Goal: Information Seeking & Learning: Learn about a topic

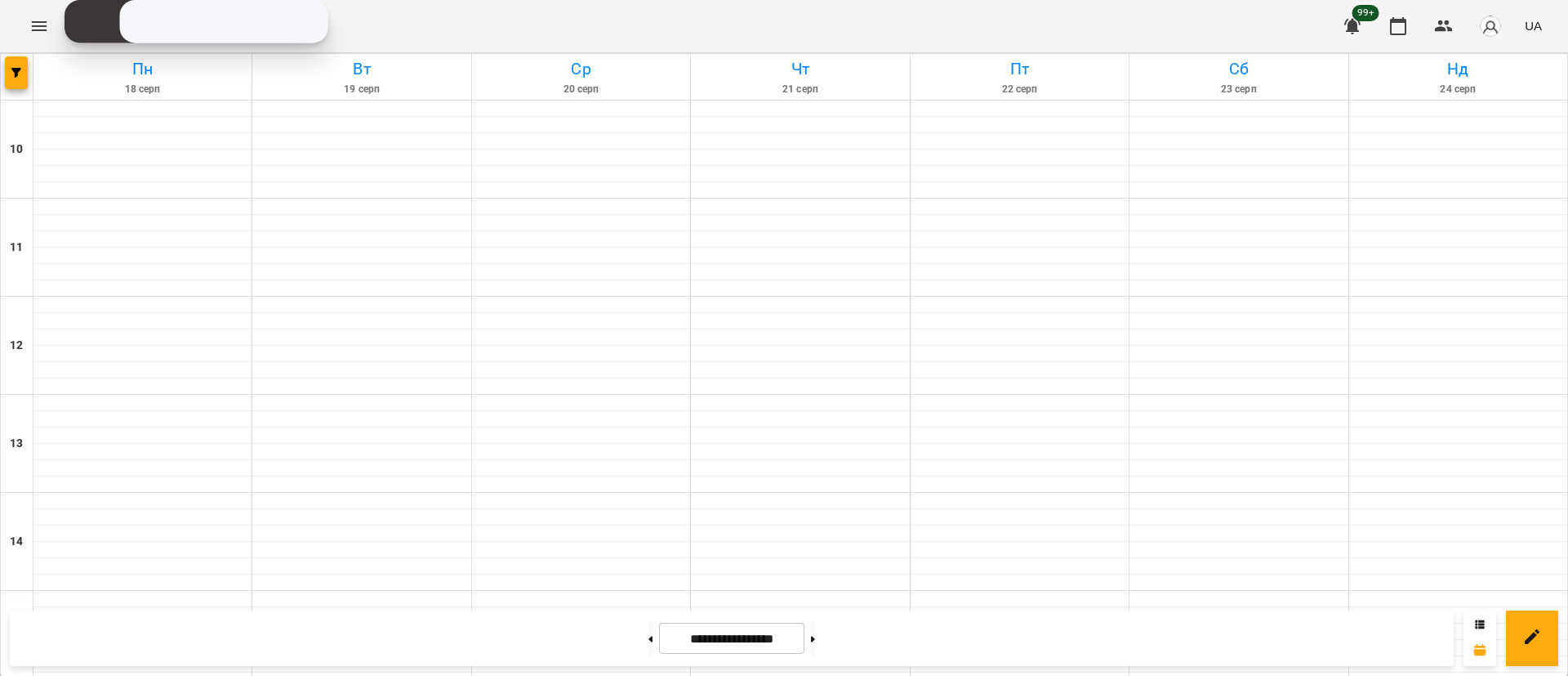
click at [30, 65] on div at bounding box center [17, 77] width 33 height 46
click at [21, 65] on button "button" at bounding box center [17, 73] width 23 height 33
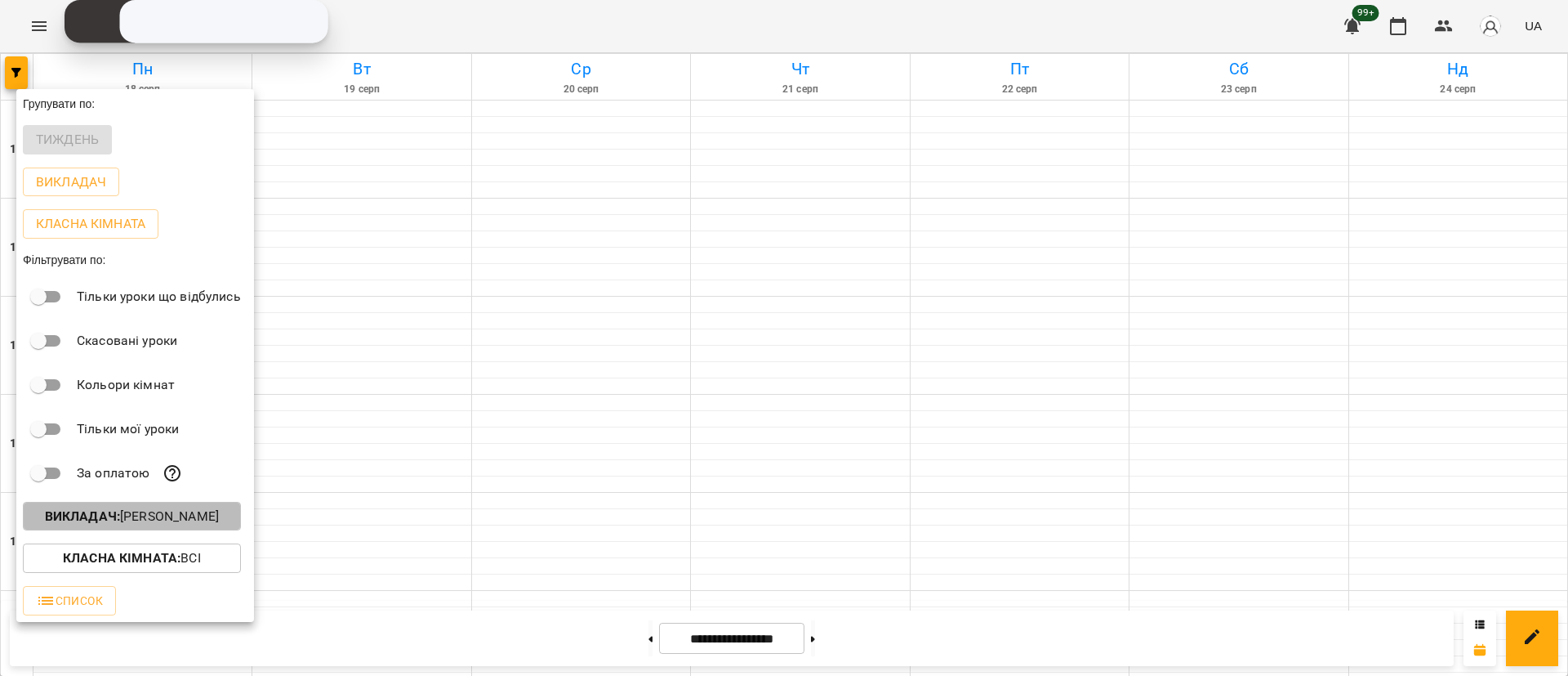
click at [201, 531] on button "Викладач : [PERSON_NAME]" at bounding box center [131, 517] width 218 height 30
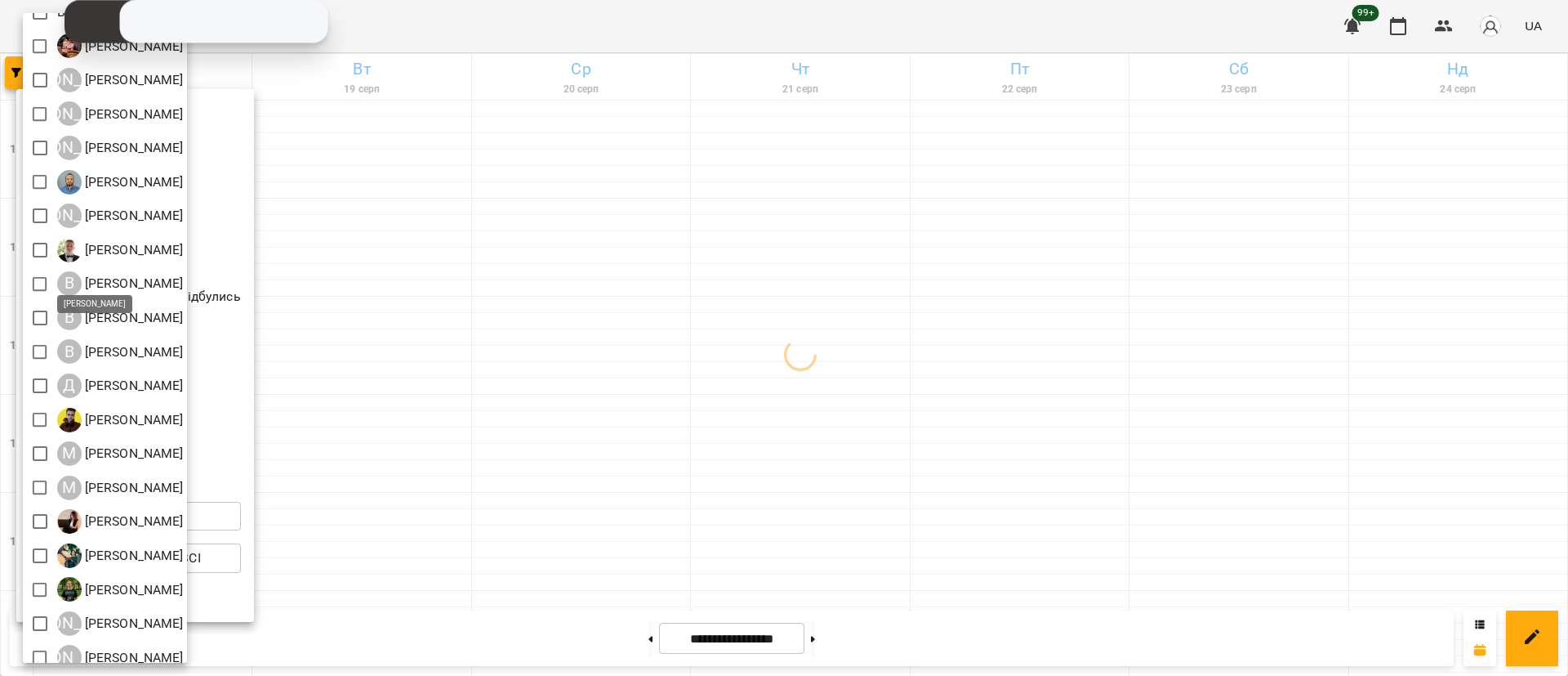
scroll to position [33, 0]
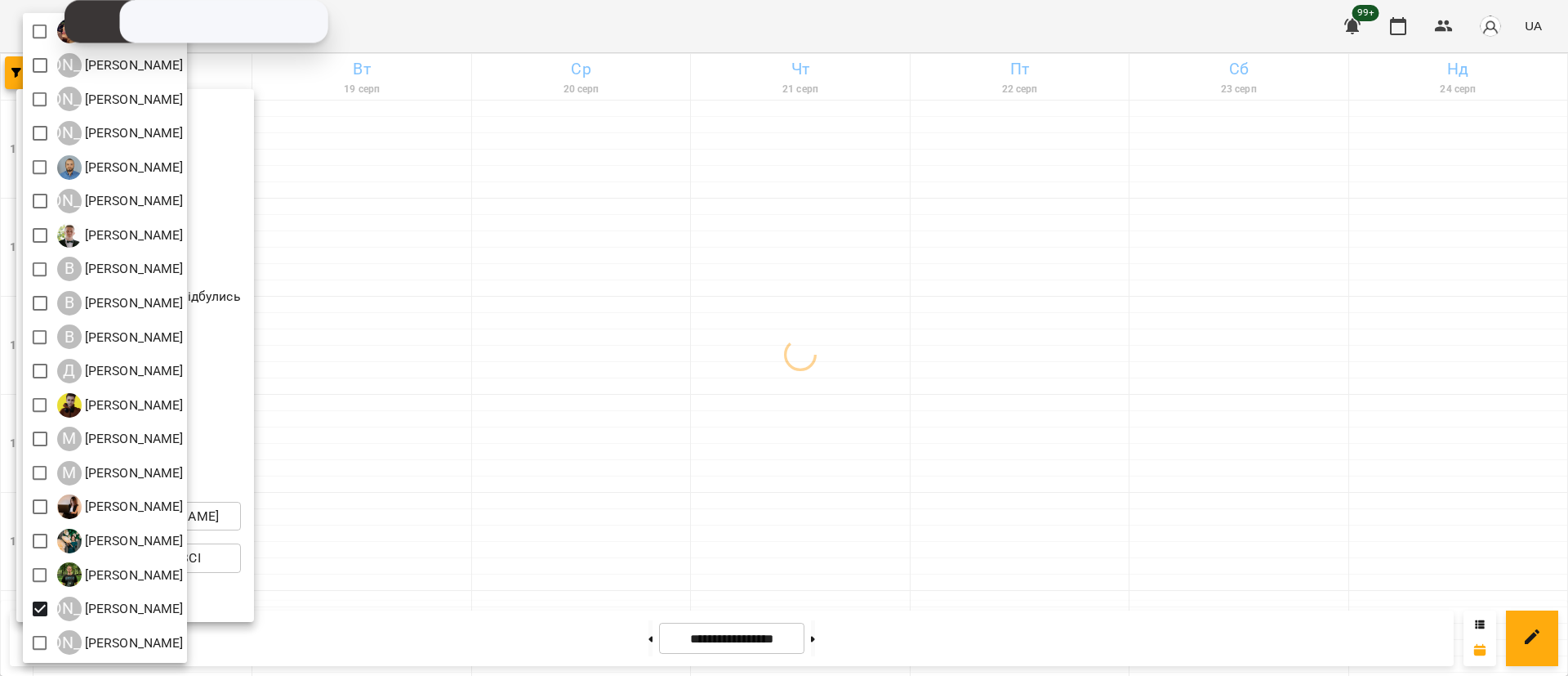
click at [338, 345] on div at bounding box center [784, 338] width 1568 height 676
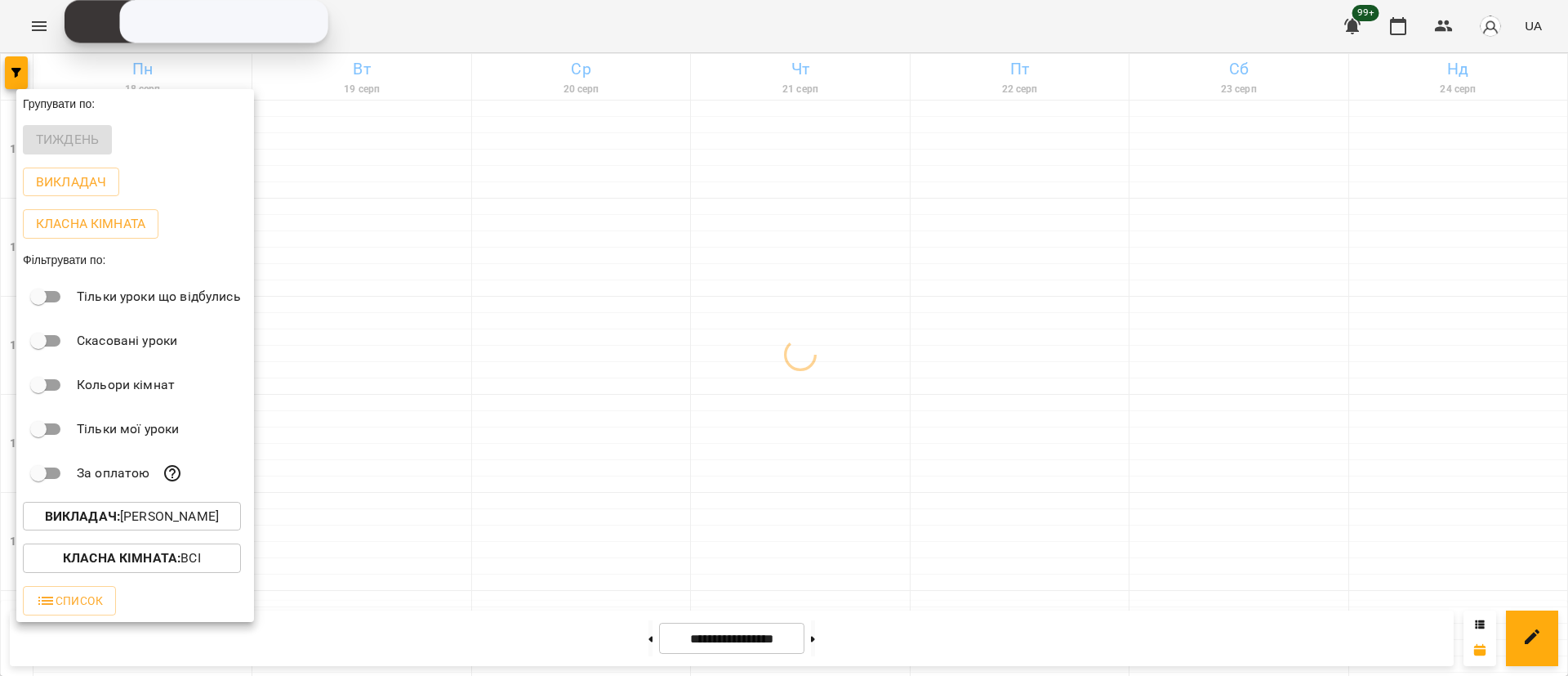
click at [338, 345] on div at bounding box center [784, 338] width 1568 height 676
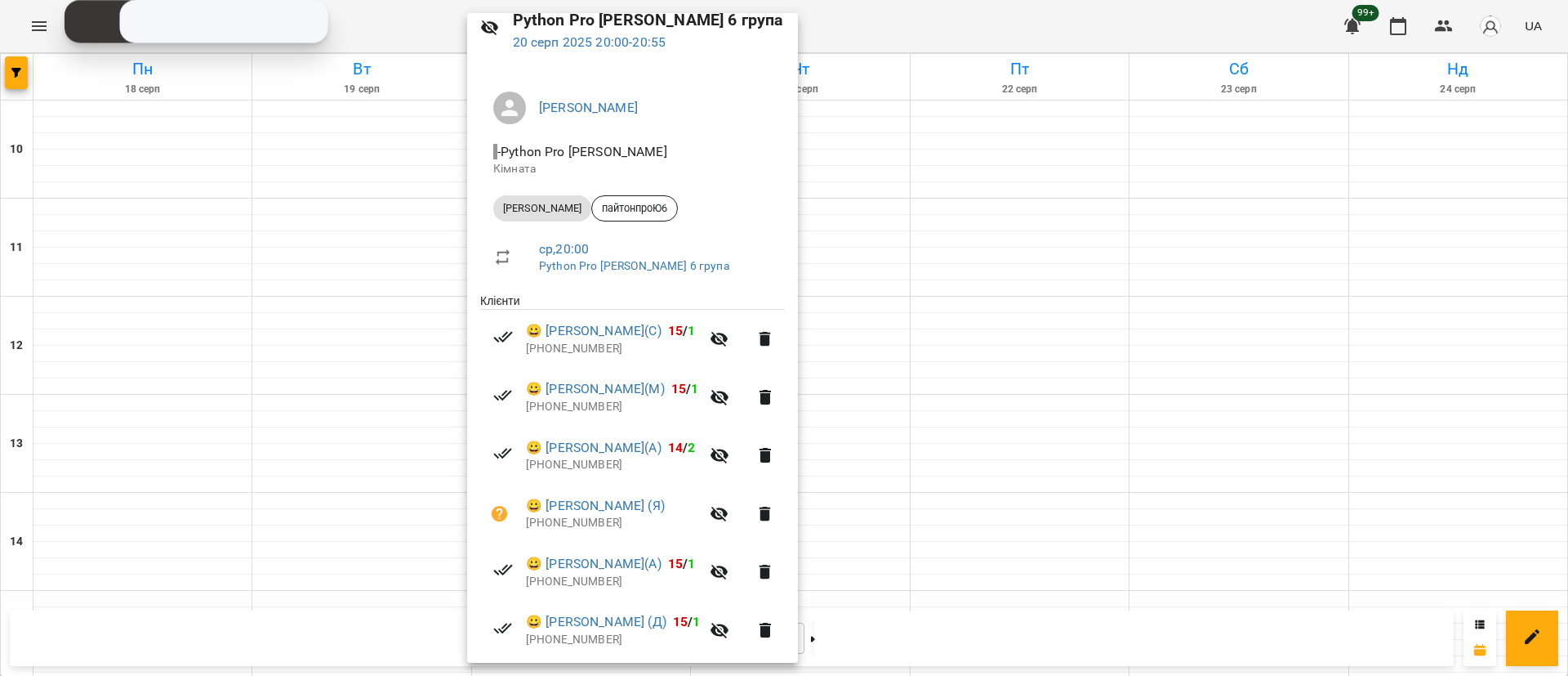
scroll to position [125, 0]
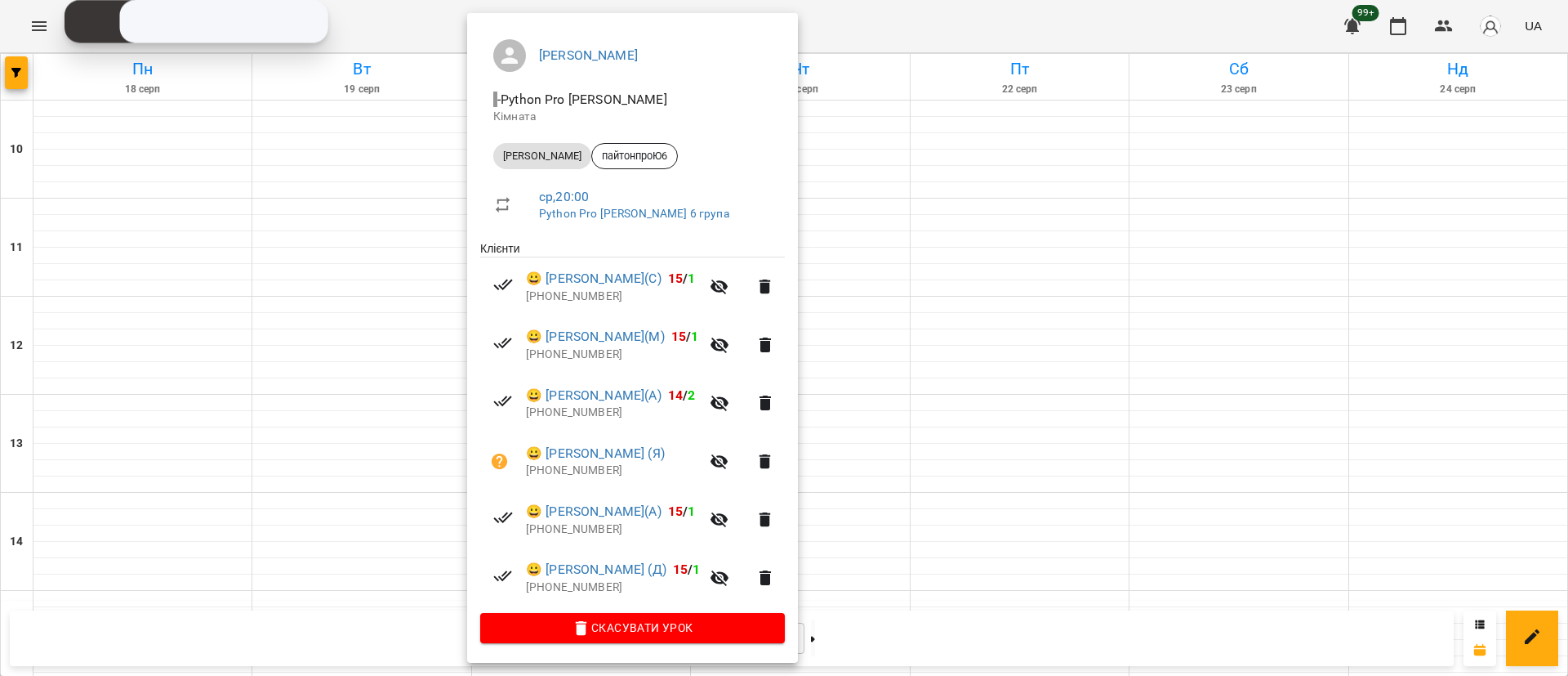
click at [30, 78] on div at bounding box center [784, 338] width 1568 height 676
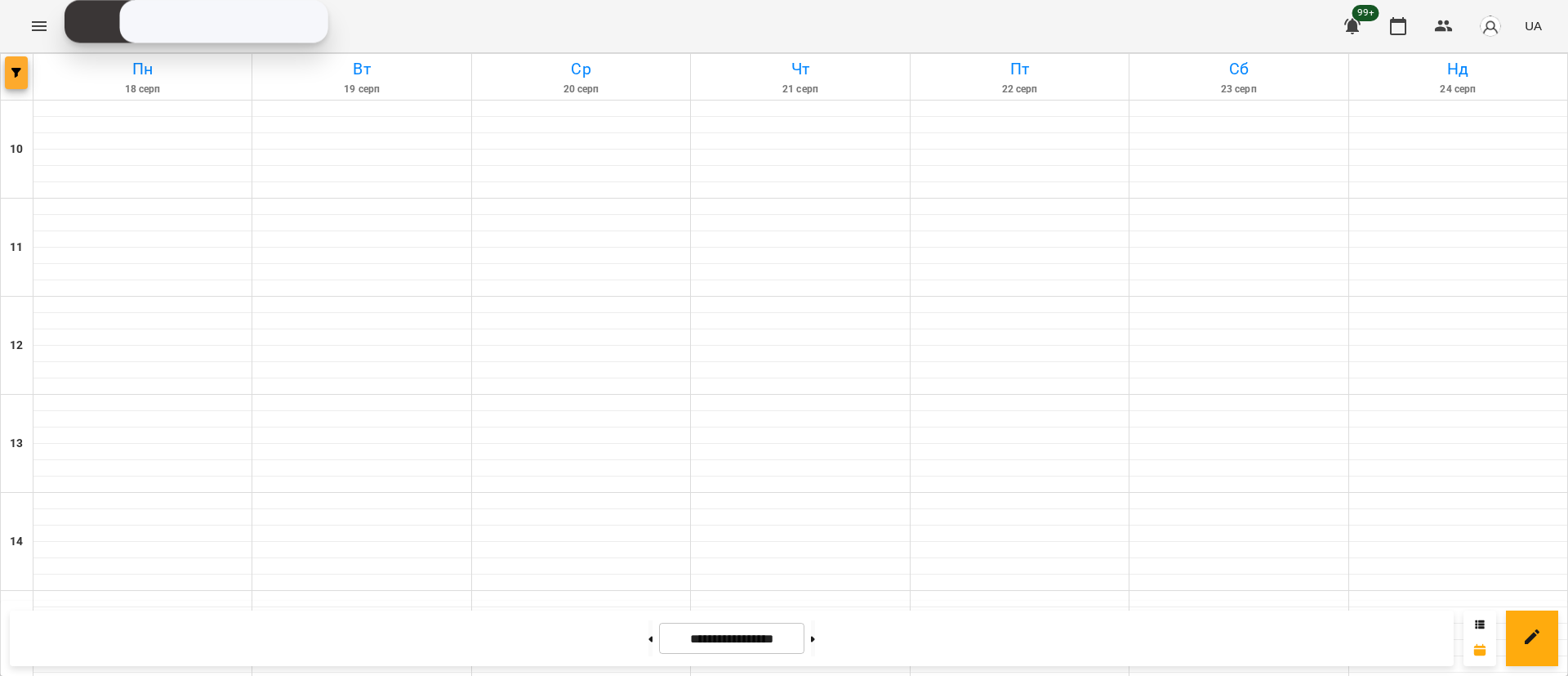
click at [17, 74] on icon "button" at bounding box center [16, 72] width 10 height 10
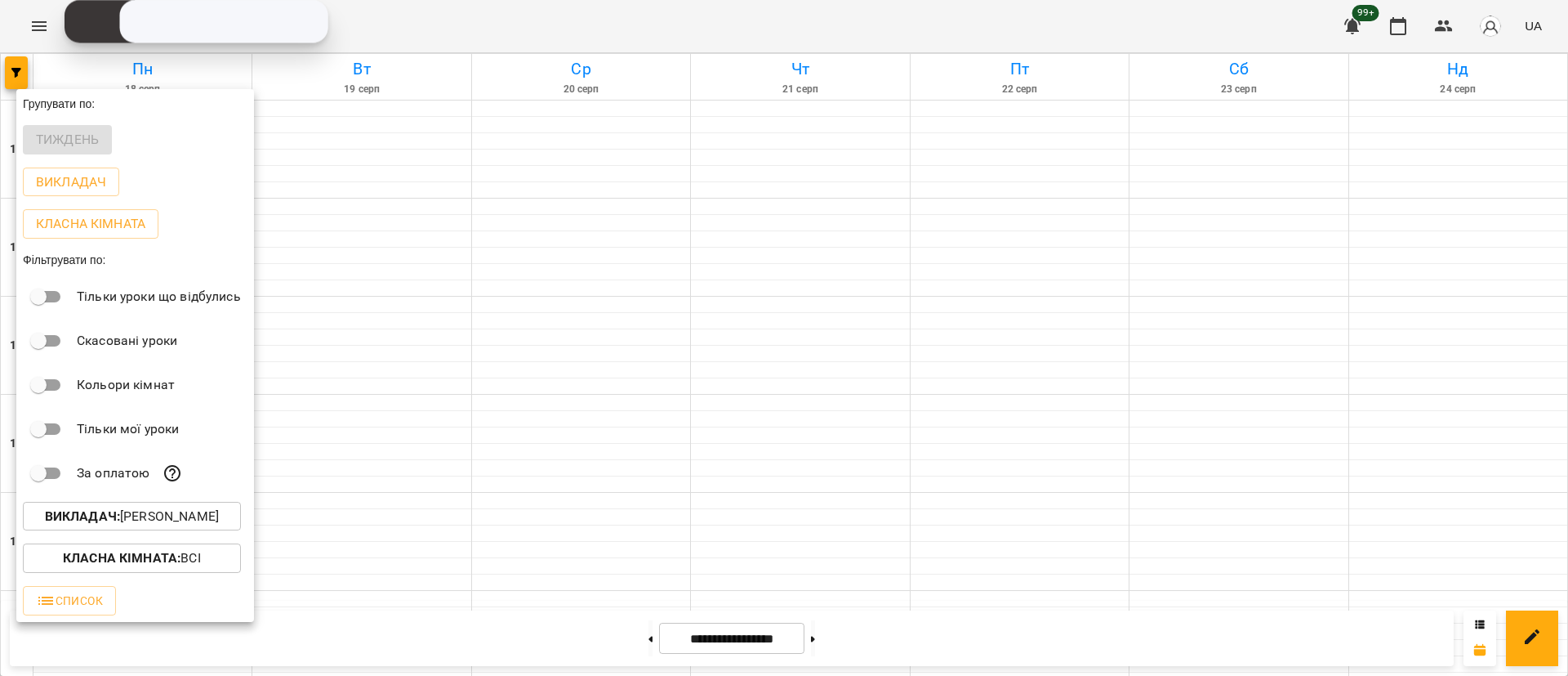
click at [157, 525] on p "Викладач : [PERSON_NAME]" at bounding box center [132, 516] width 174 height 20
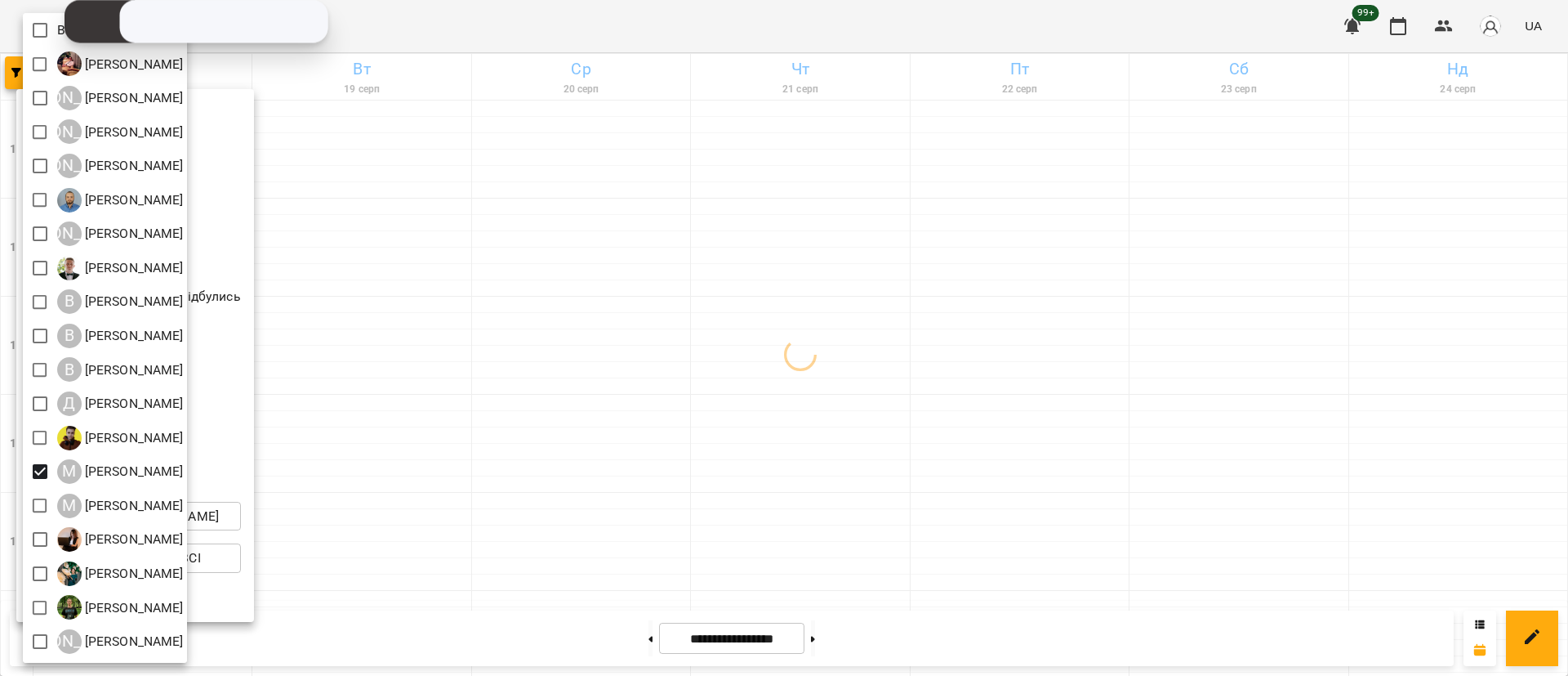
click at [891, 495] on div at bounding box center [784, 338] width 1568 height 676
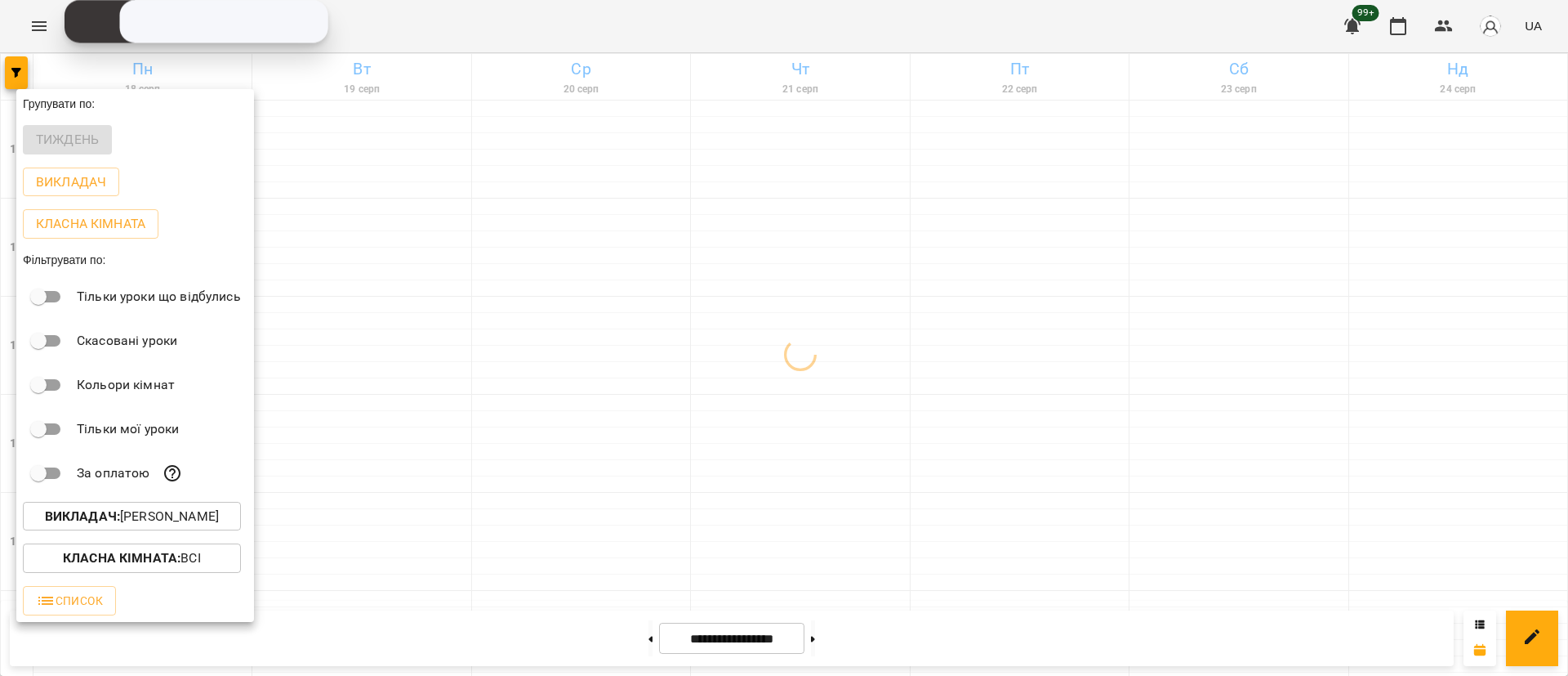
click at [891, 499] on div at bounding box center [784, 338] width 1568 height 676
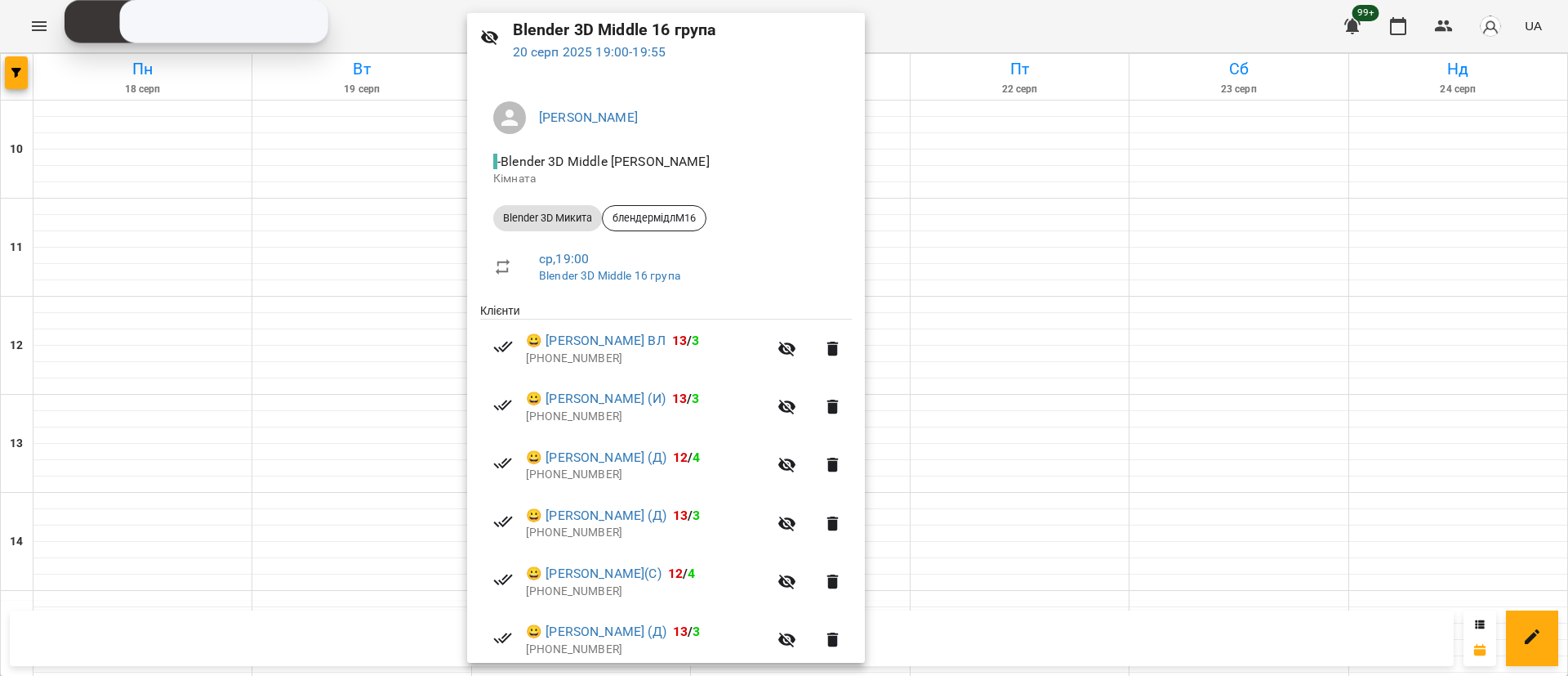
scroll to position [184, 0]
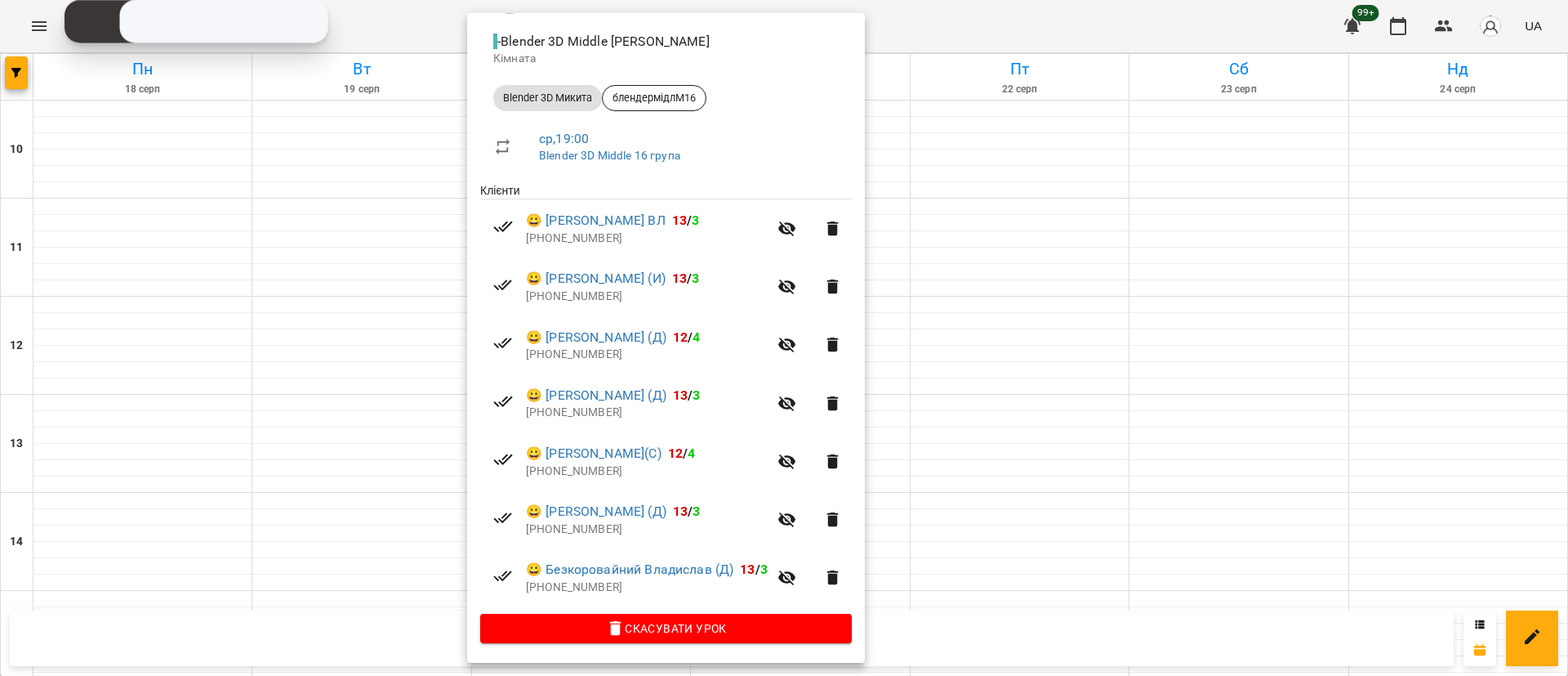
click at [411, 520] on div at bounding box center [784, 338] width 1568 height 676
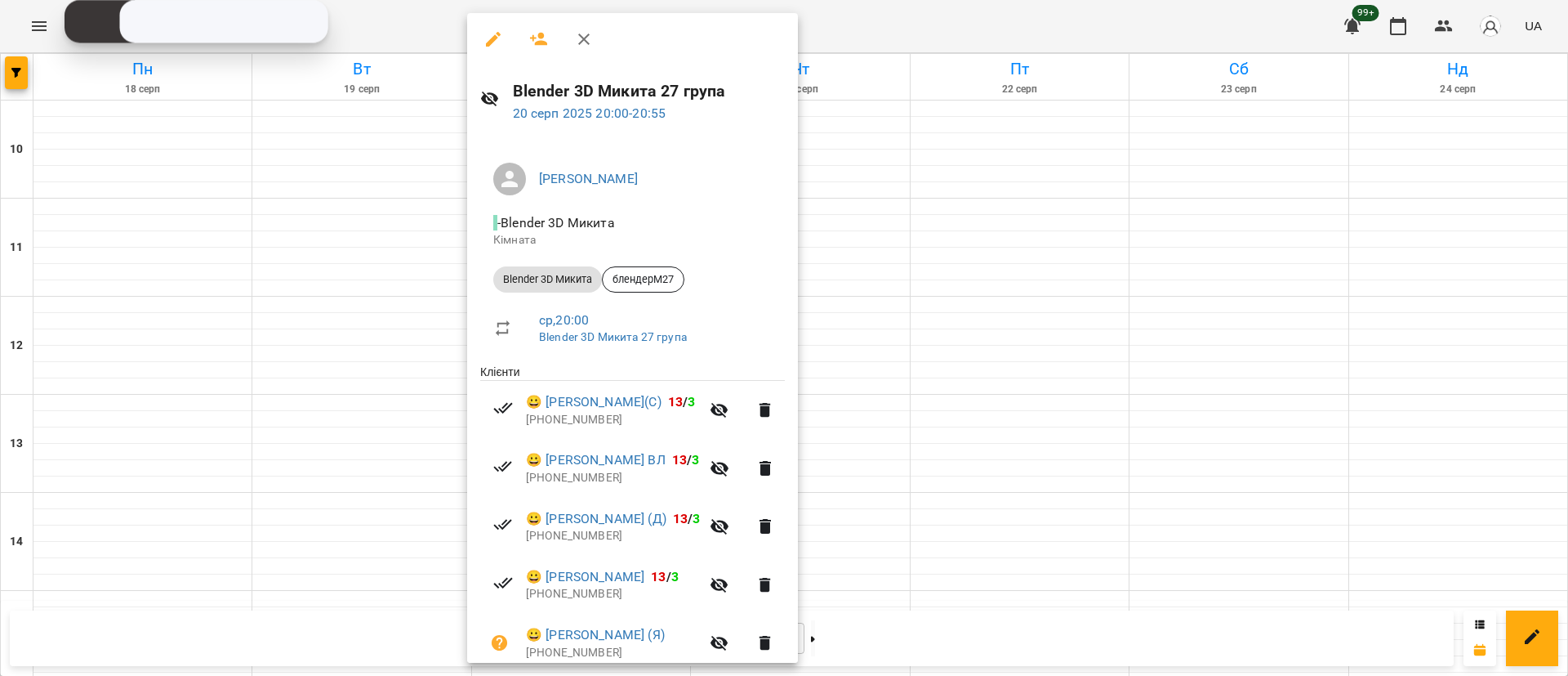
click at [385, 503] on div at bounding box center [784, 338] width 1568 height 676
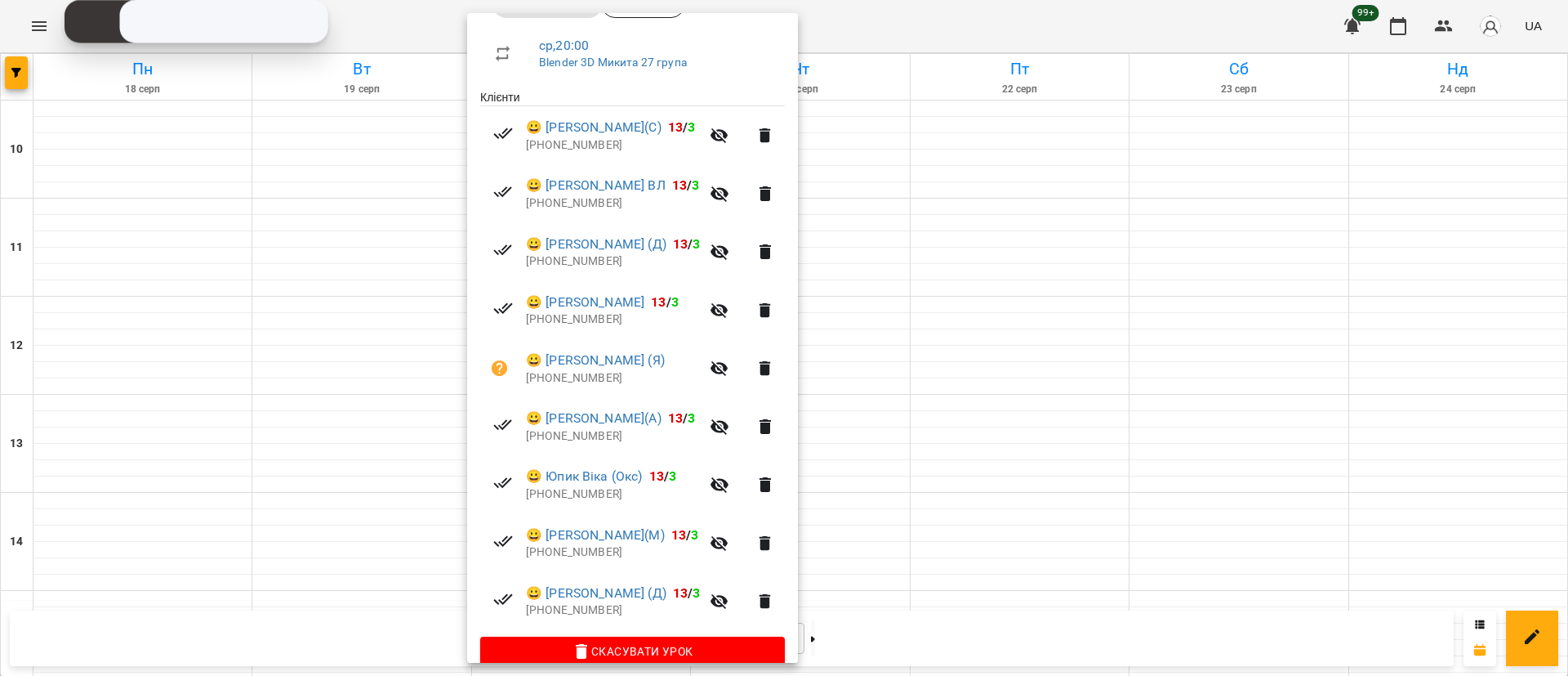
scroll to position [300, 0]
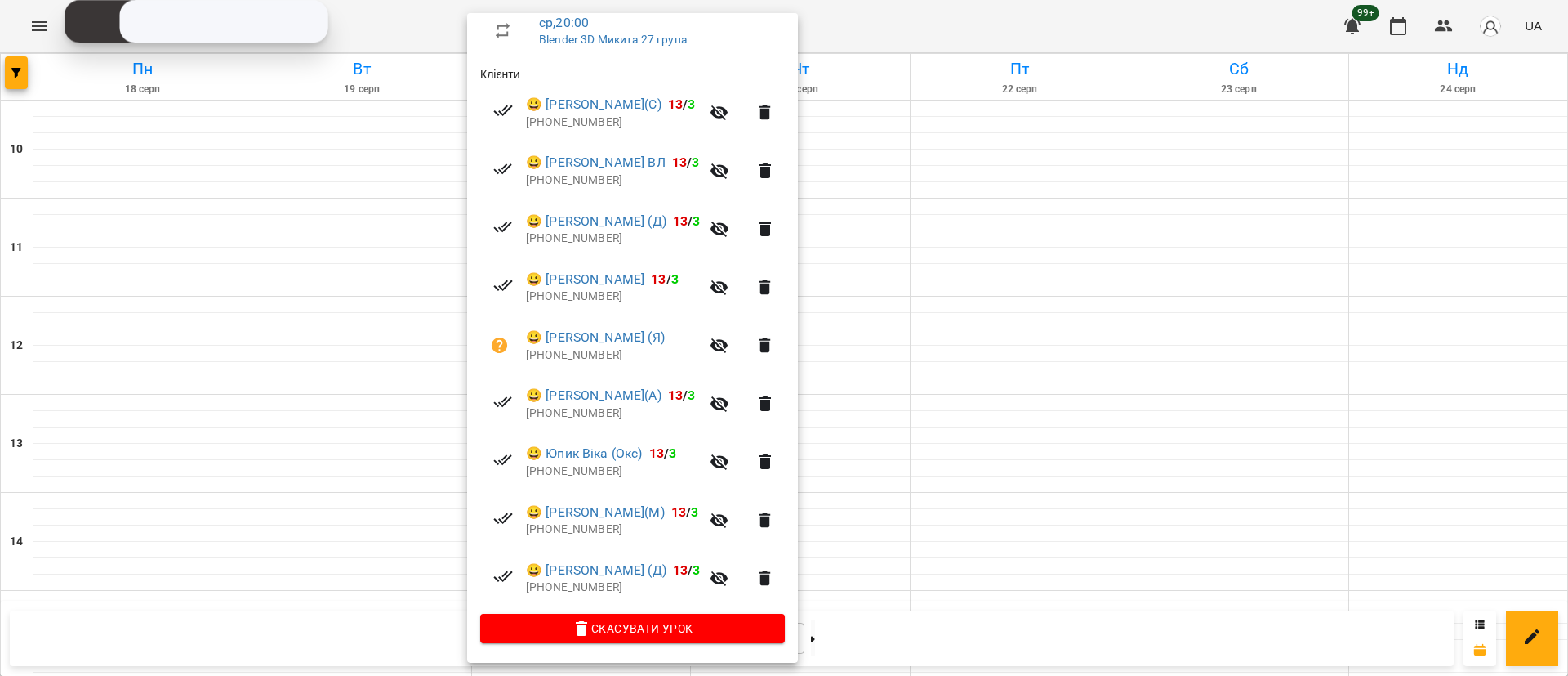
click at [385, 516] on div at bounding box center [784, 338] width 1568 height 676
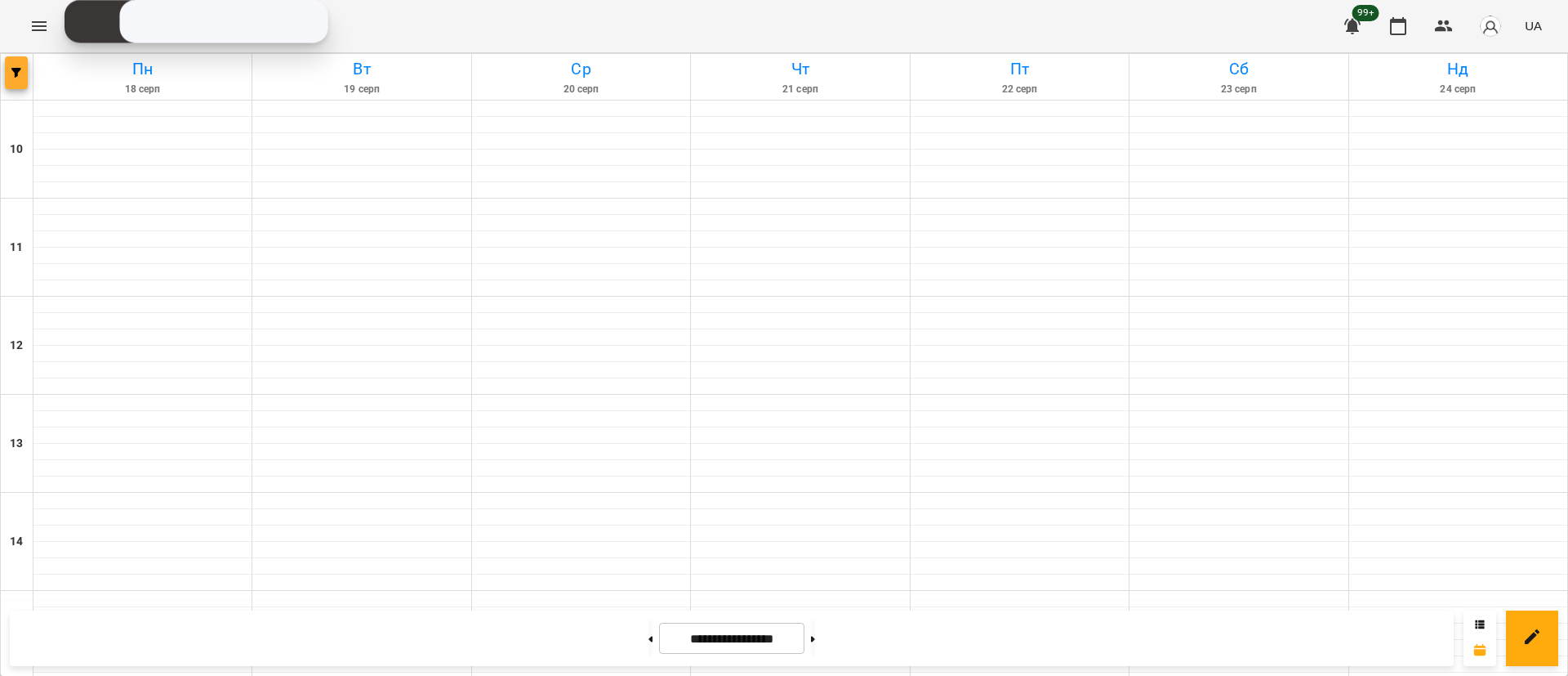
click at [21, 70] on span "button" at bounding box center [17, 72] width 23 height 10
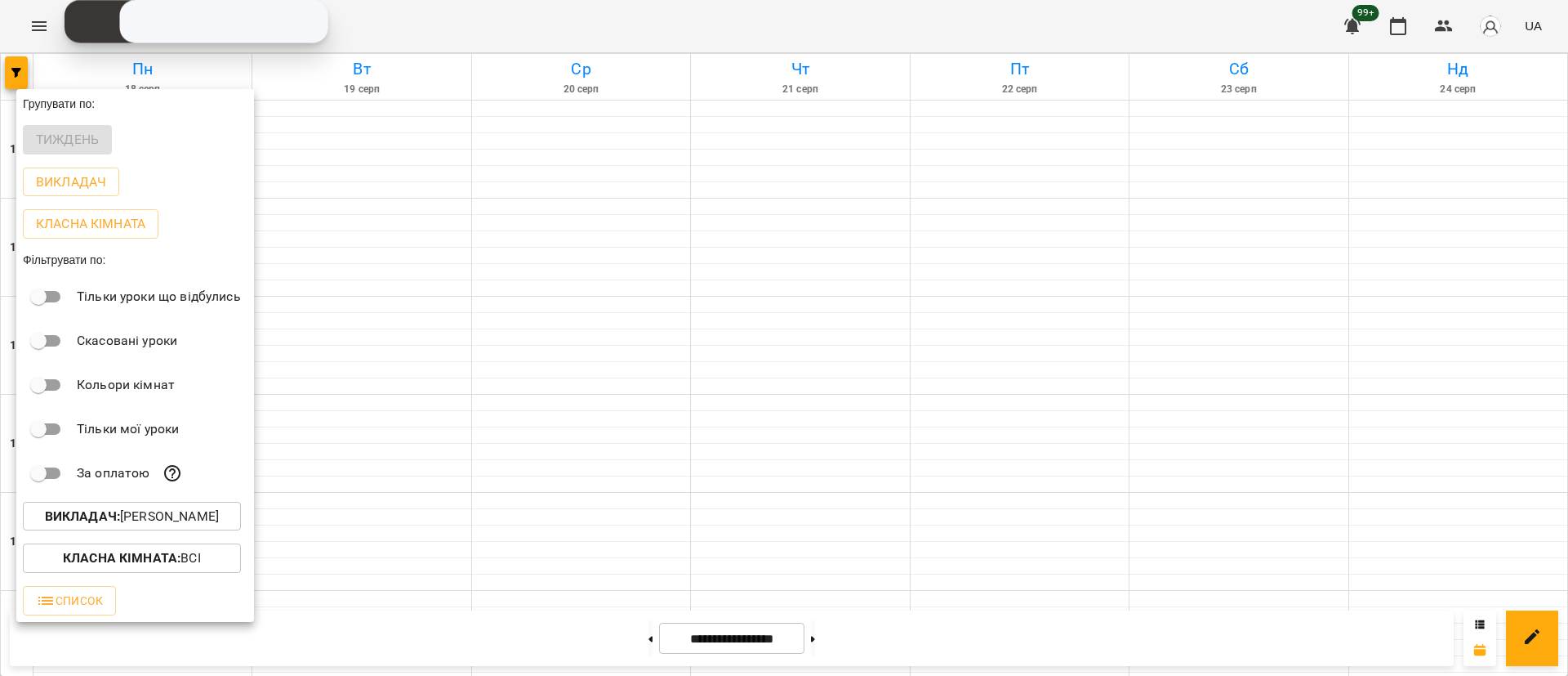
click at [154, 516] on p "Викладач : [PERSON_NAME]" at bounding box center [132, 516] width 174 height 20
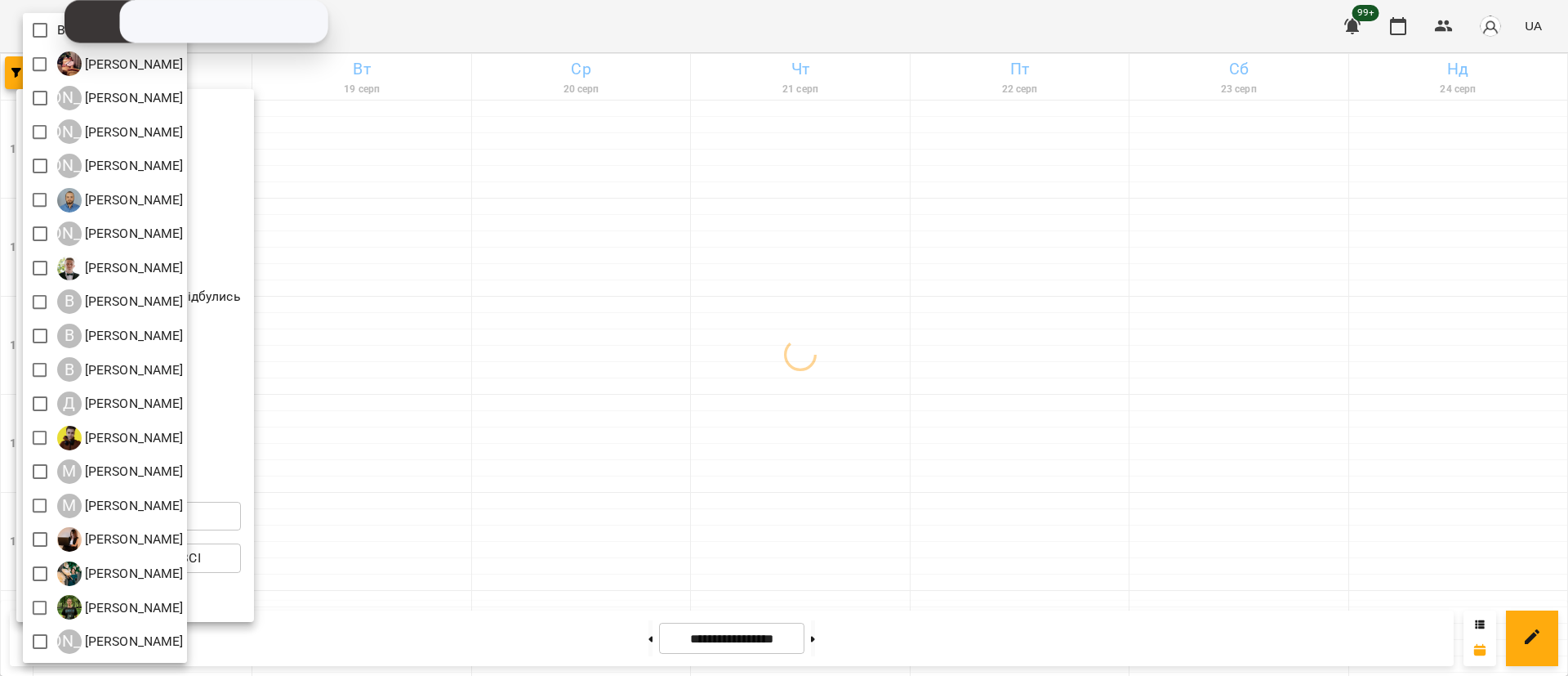
click at [382, 326] on div at bounding box center [784, 338] width 1568 height 676
